Goal: Information Seeking & Learning: Learn about a topic

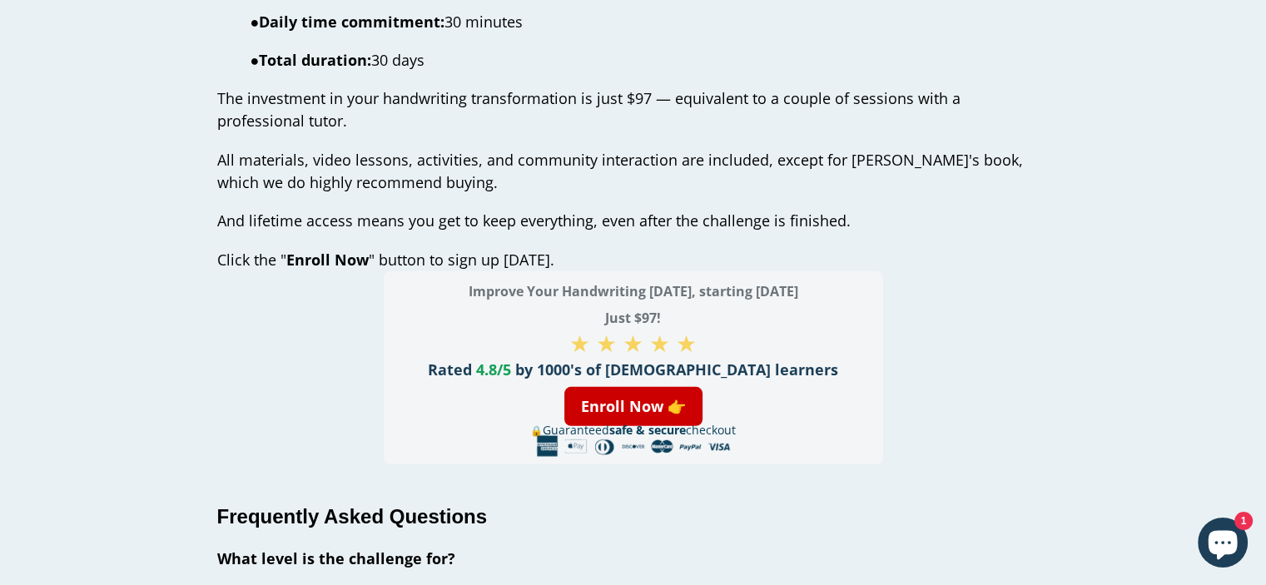
scroll to position [5076, 0]
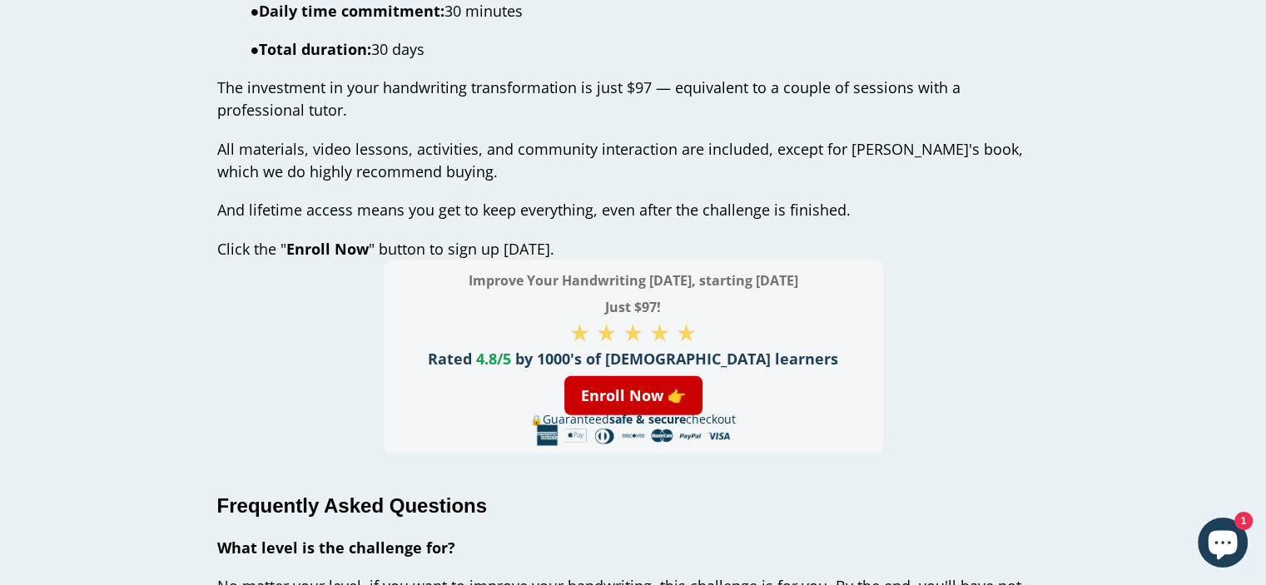
click at [511, 354] on span "4.8/5" at bounding box center [493, 359] width 35 height 20
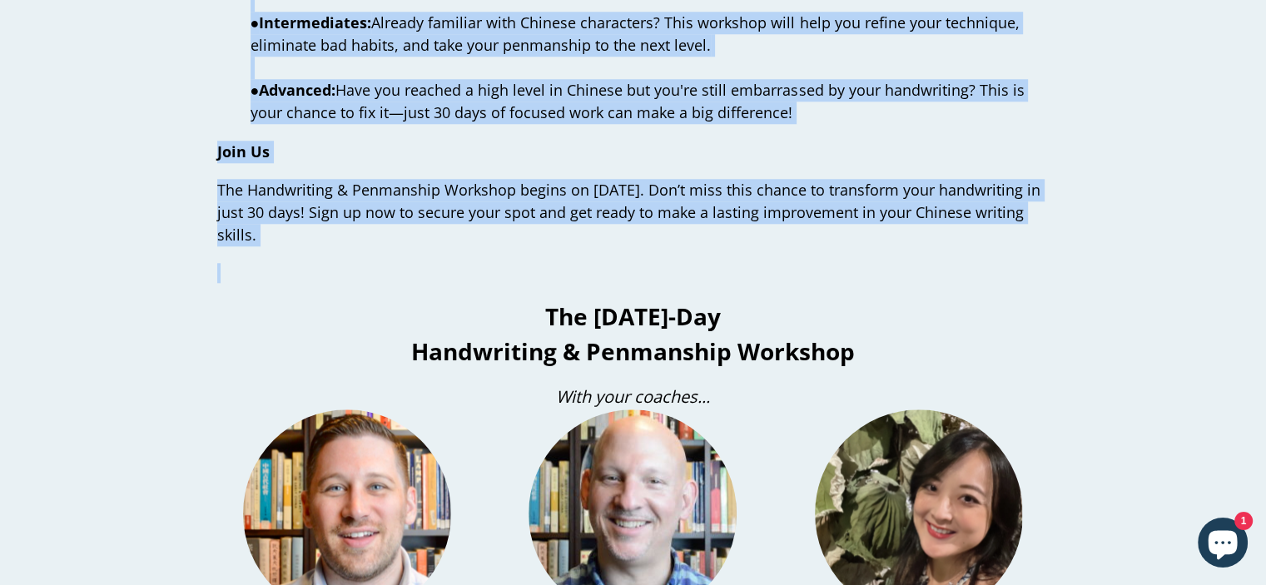
scroll to position [1623, 0]
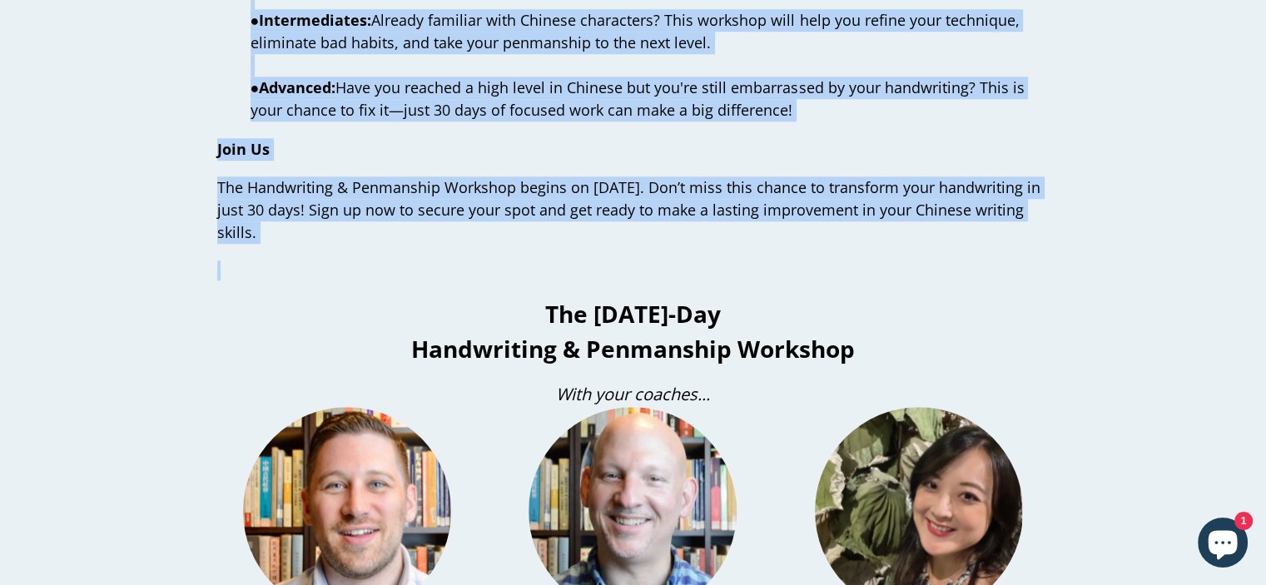
drag, startPoint x: 951, startPoint y: 100, endPoint x: 959, endPoint y: 261, distance: 161.6
copy div "Lo Ipsumdo, sitam cons adipiscin el s doei te inc, utl etdolor ma aliqu enimadm…"
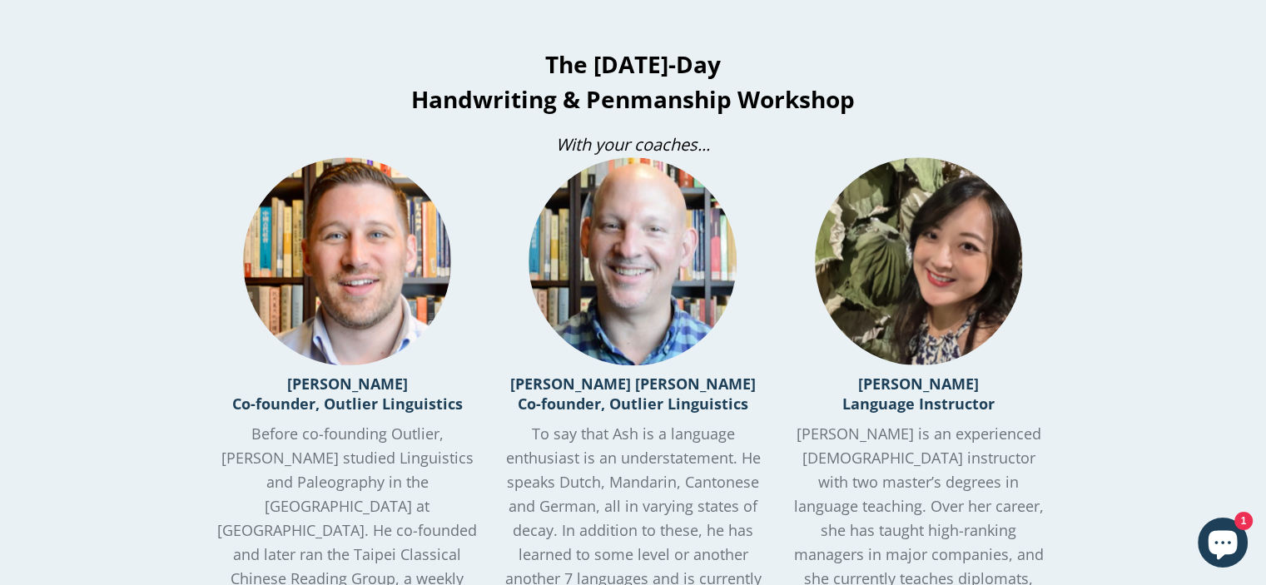
click at [793, 387] on h3 "[PERSON_NAME] Language Instructor" at bounding box center [918, 394] width 260 height 40
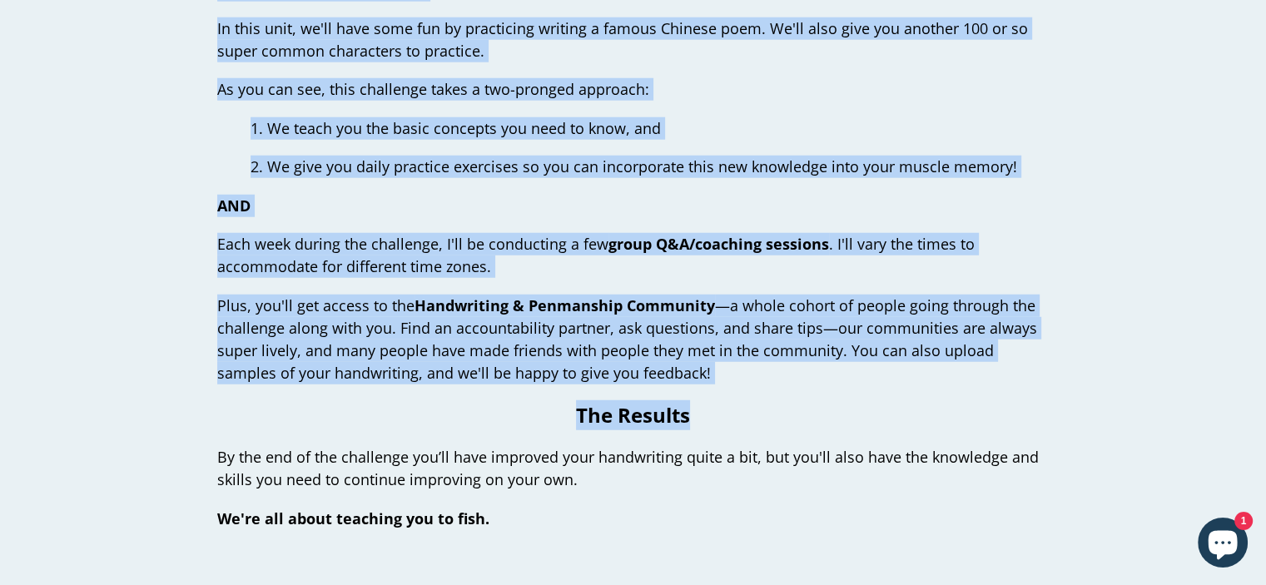
scroll to position [4368, 0]
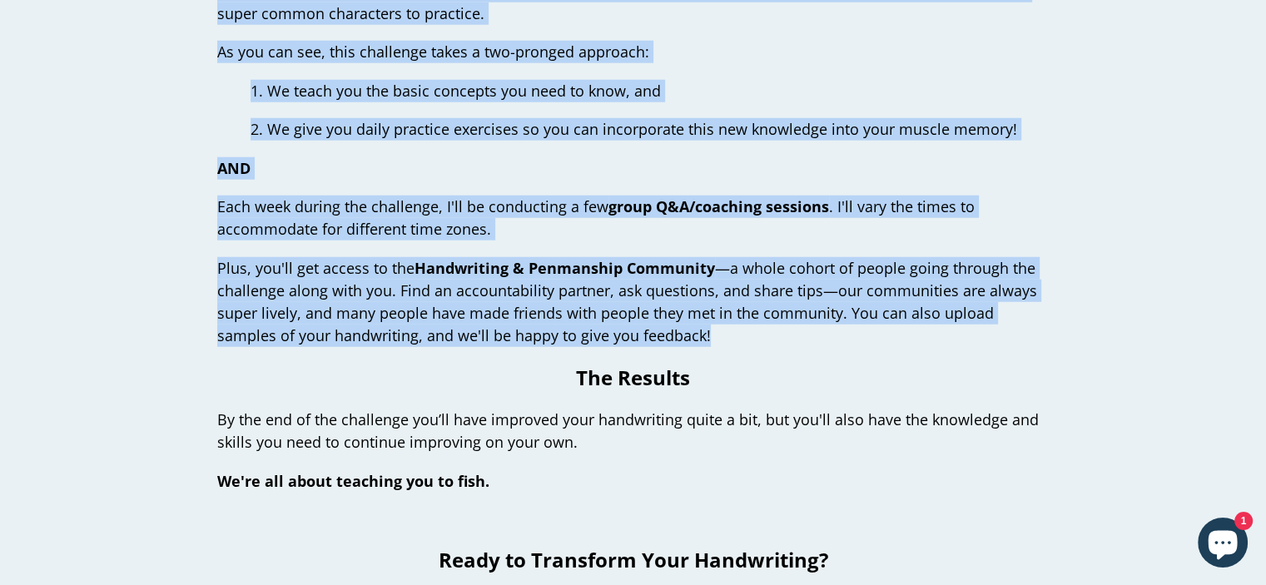
drag, startPoint x: 222, startPoint y: 79, endPoint x: 696, endPoint y: 329, distance: 536.0
copy div "Lore’i dolo sit ametconse adipisc: El’se doeiusm t 66-inc utlabor etdolore ma a…"
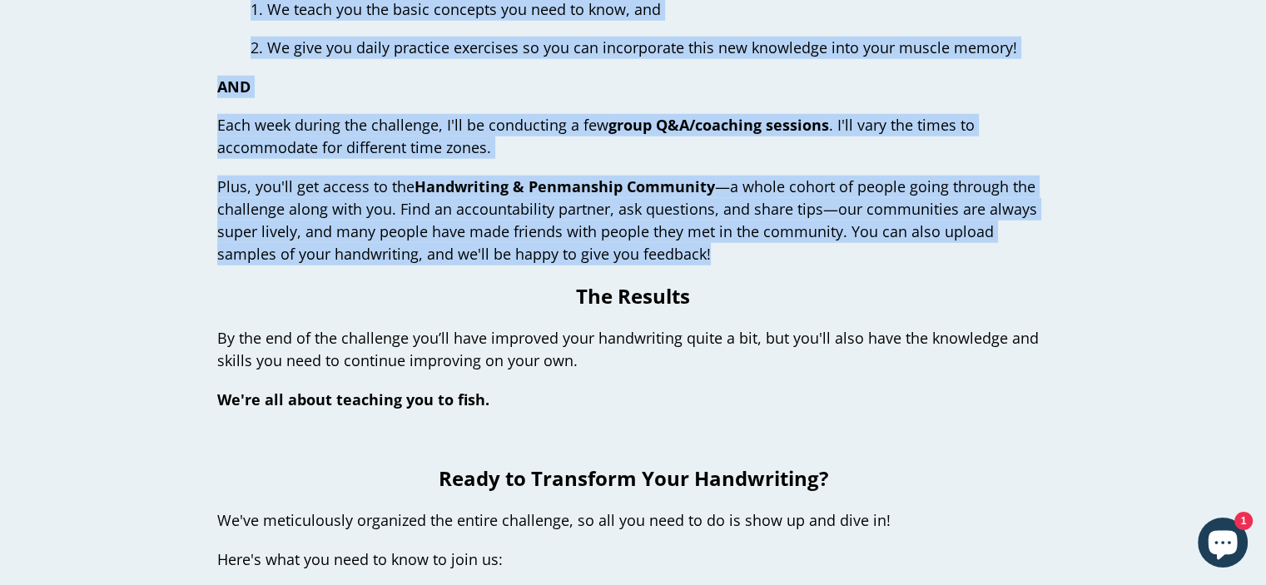
scroll to position [4452, 0]
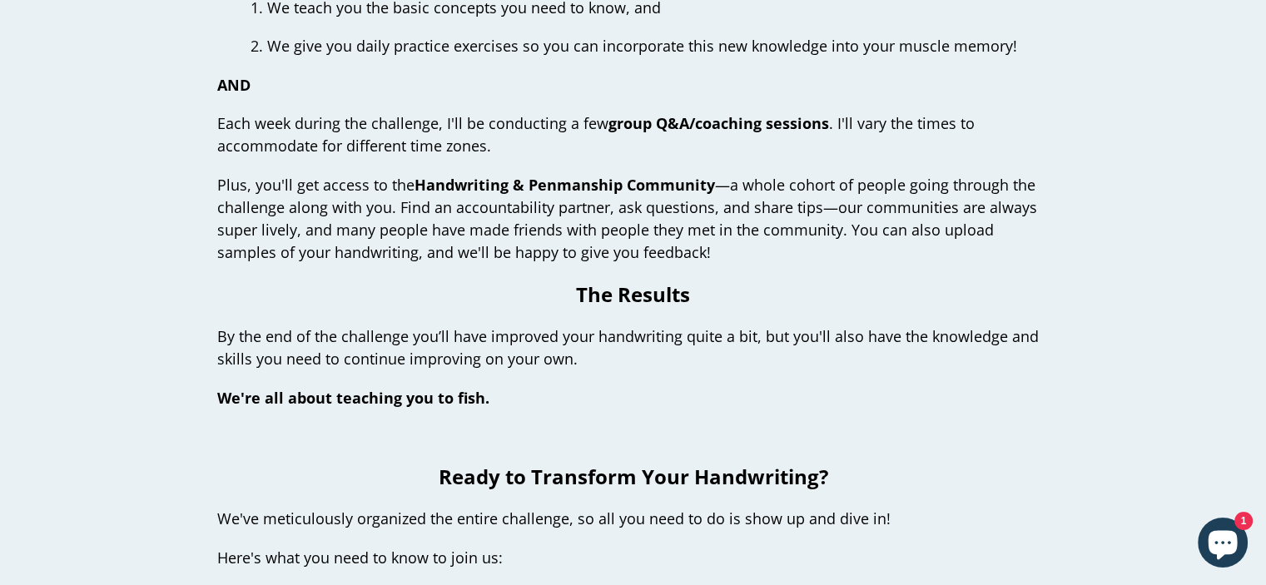
click at [947, 351] on p "By the end of the challenge you’ll have improved your handwriting quite a bit, …" at bounding box center [633, 347] width 832 height 45
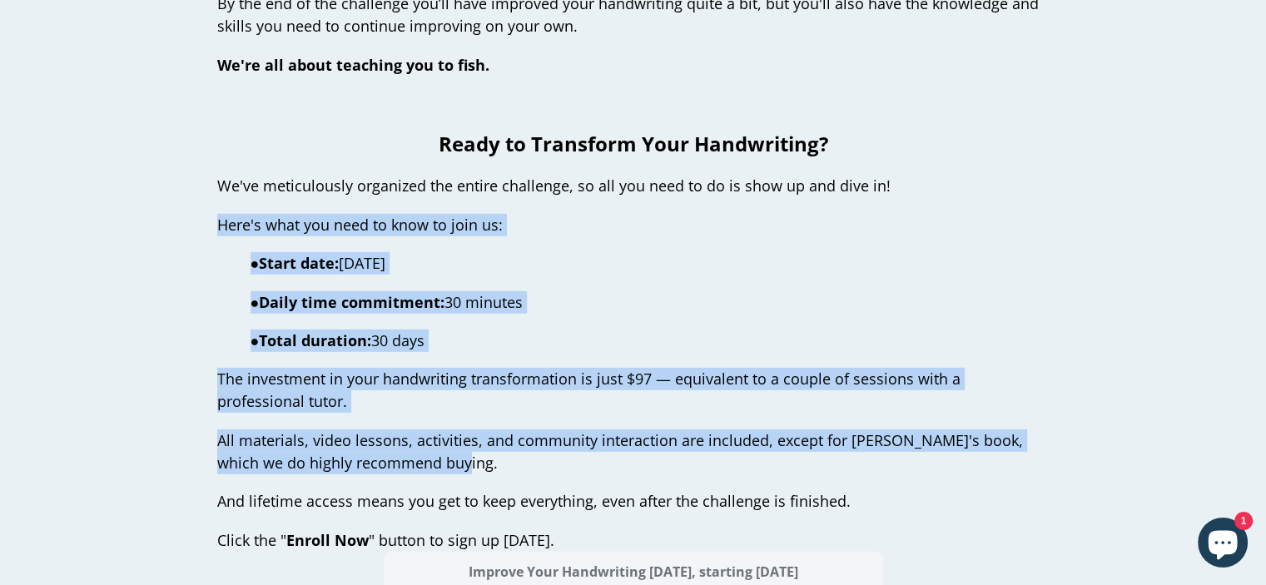
scroll to position [4868, 0]
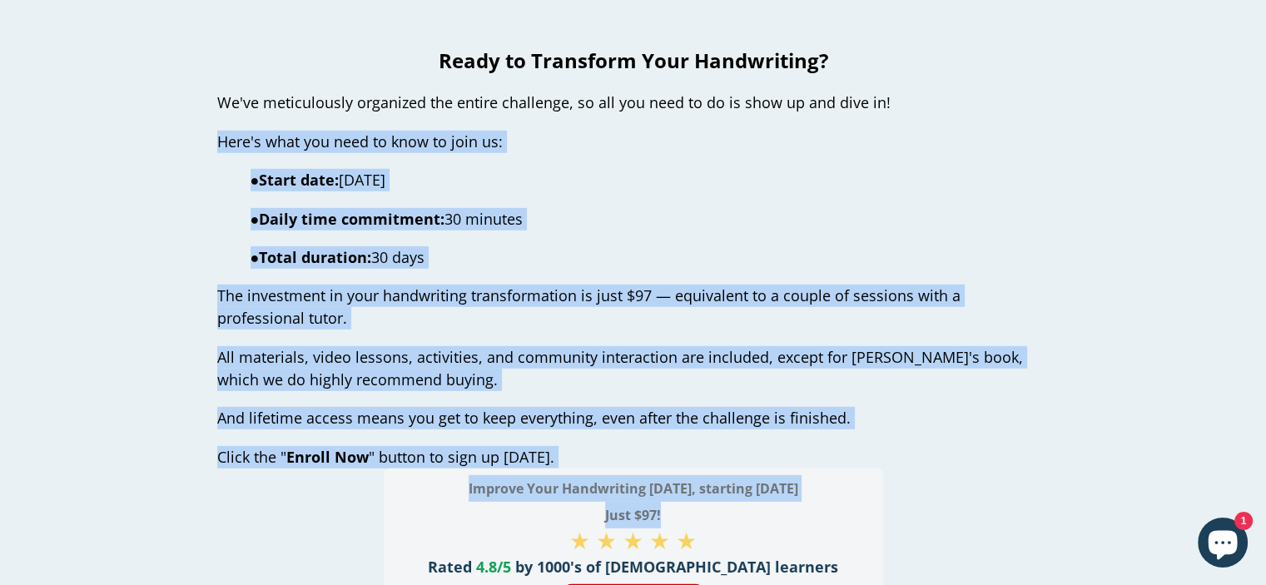
drag, startPoint x: 187, startPoint y: 299, endPoint x: 849, endPoint y: 505, distance: 692.9
copy div "Here's what you need to know to join us: ● Start date: [DATE] ● Daily time comm…"
click at [498, 356] on span "All materials, video lessons, activities, and community interaction are include…" at bounding box center [619, 368] width 805 height 42
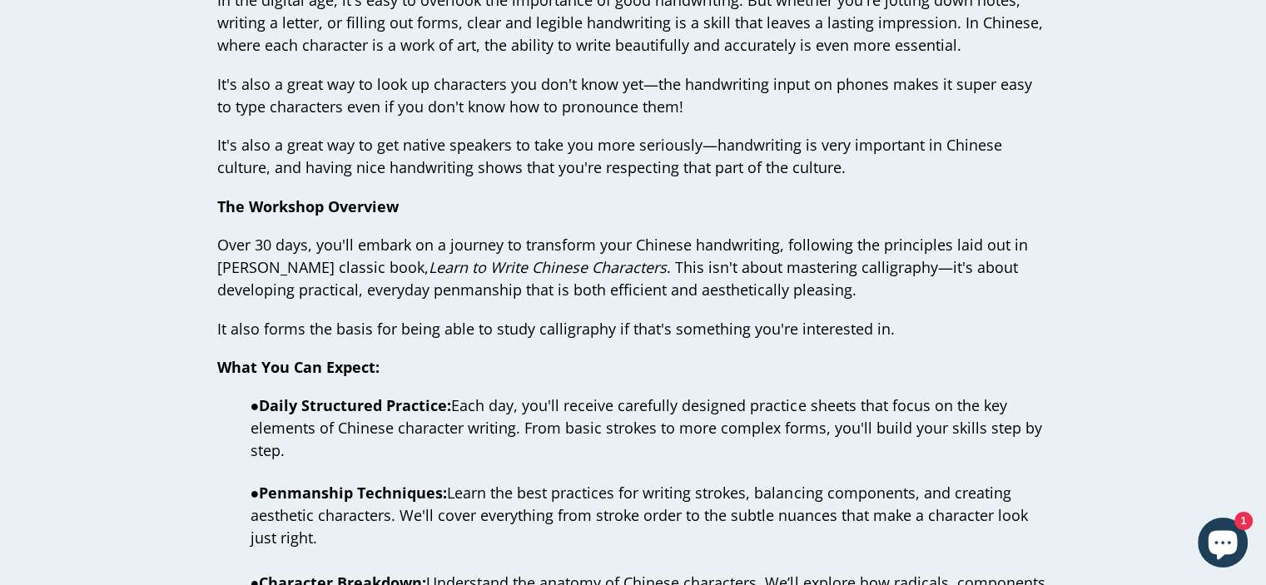
scroll to position [832, 0]
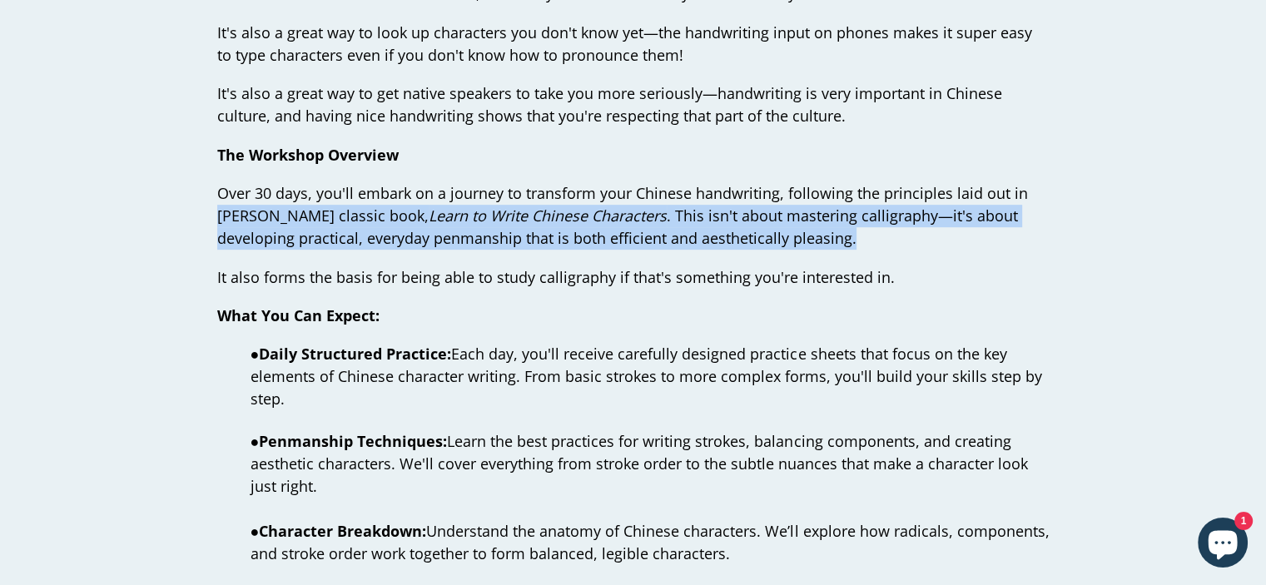
drag, startPoint x: 210, startPoint y: 213, endPoint x: 890, endPoint y: 239, distance: 681.1
drag, startPoint x: 723, startPoint y: 226, endPoint x: 736, endPoint y: 235, distance: 16.2
click at [736, 235] on span "Over 30 days, you'll embark on a journey to transform your Chinese handwriting,…" at bounding box center [622, 215] width 810 height 65
copy span "[PERSON_NAME] classic book, Learn to Write Chinese Characters . This isn't abou…"
